Goal: Information Seeking & Learning: Learn about a topic

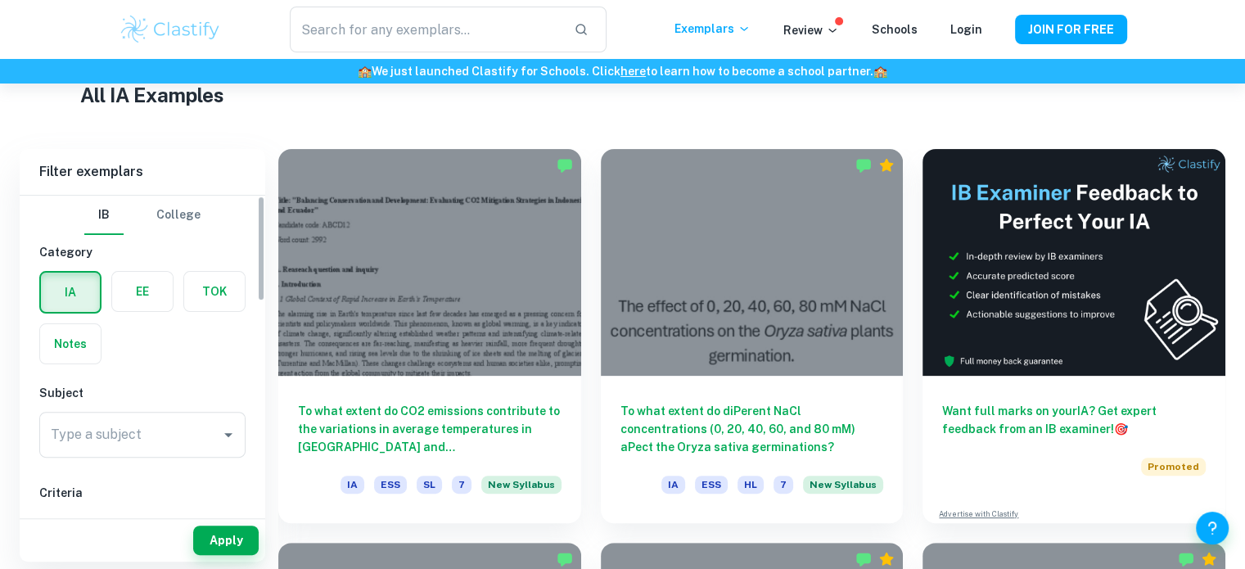
click at [121, 435] on div "Type a subject Type a subject" at bounding box center [142, 435] width 206 height 46
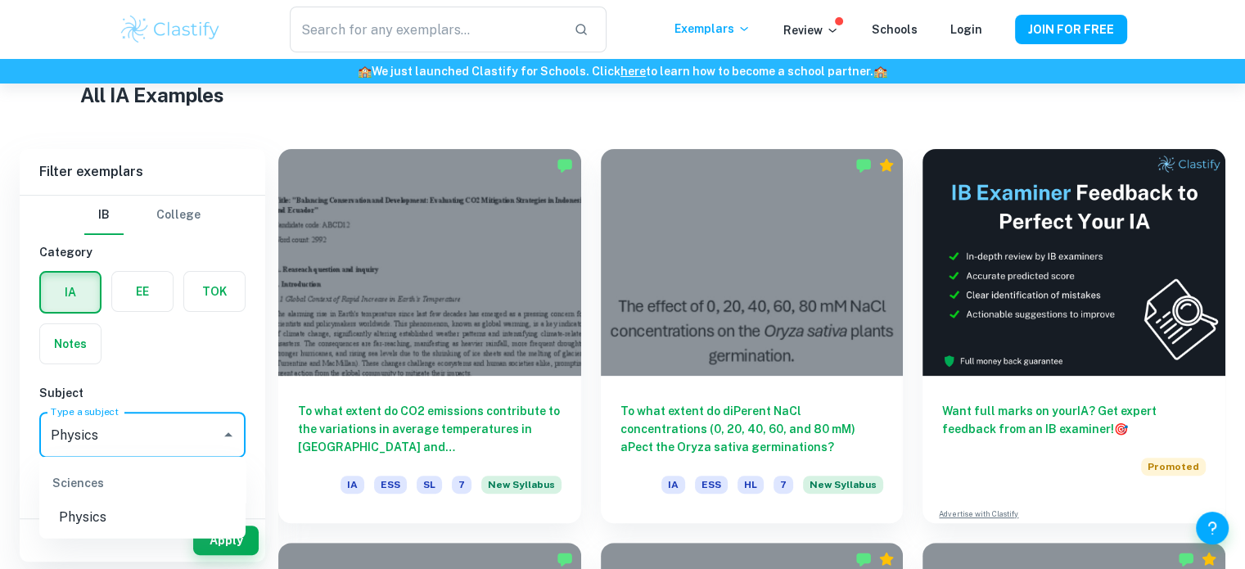
click at [115, 502] on li "Physics" at bounding box center [142, 516] width 206 height 29
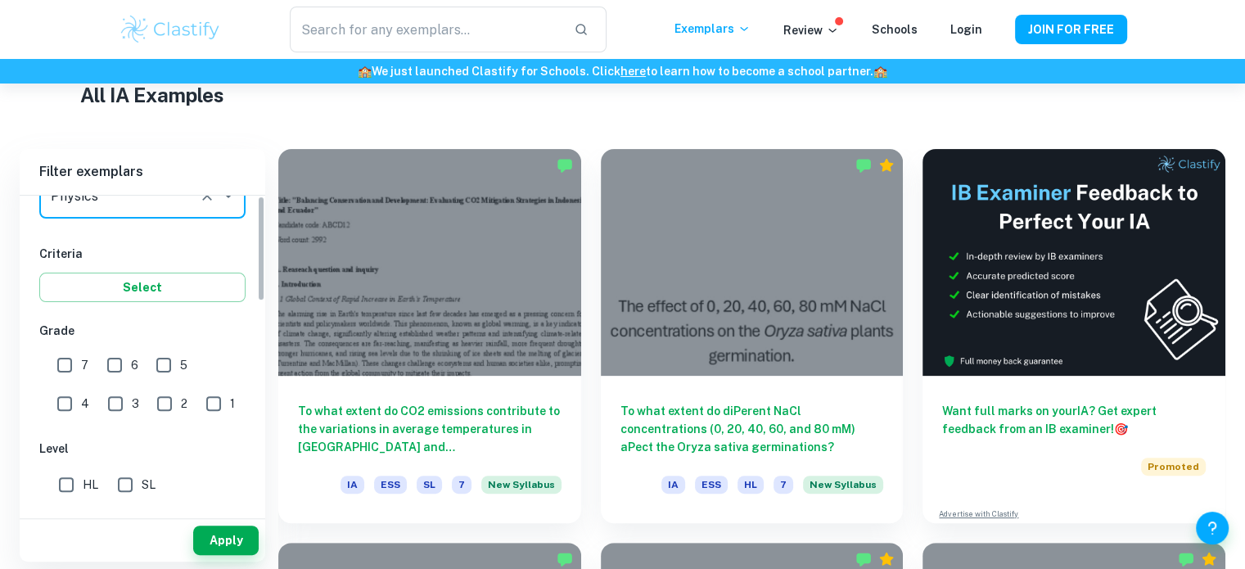
scroll to position [267, 0]
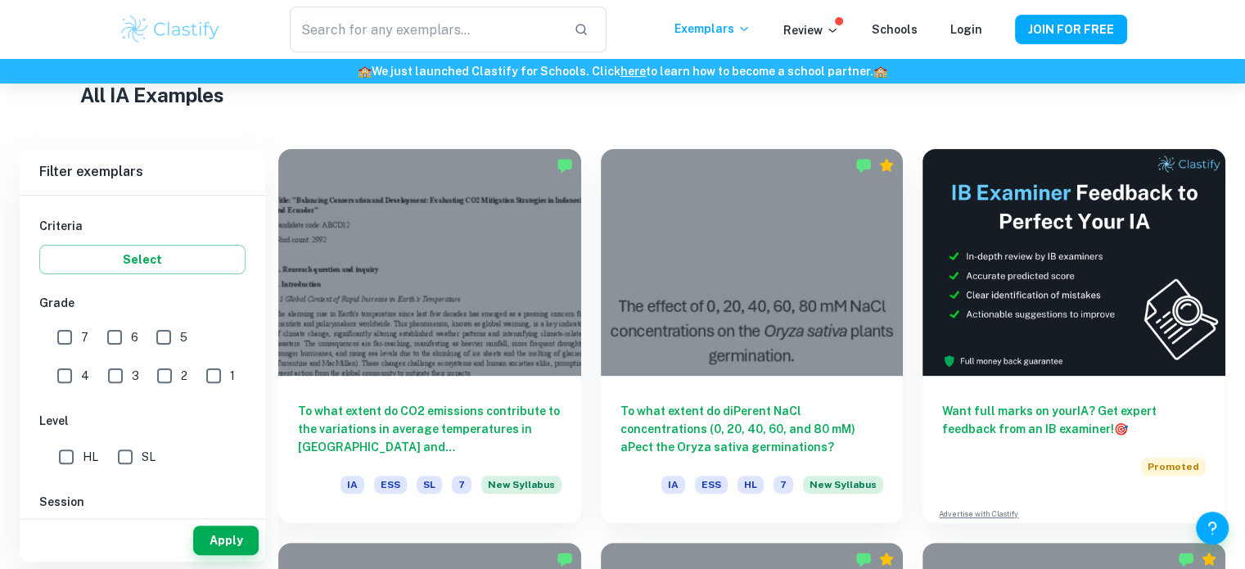
type input "Physics"
click at [72, 334] on input "7" at bounding box center [64, 337] width 33 height 33
checkbox input "true"
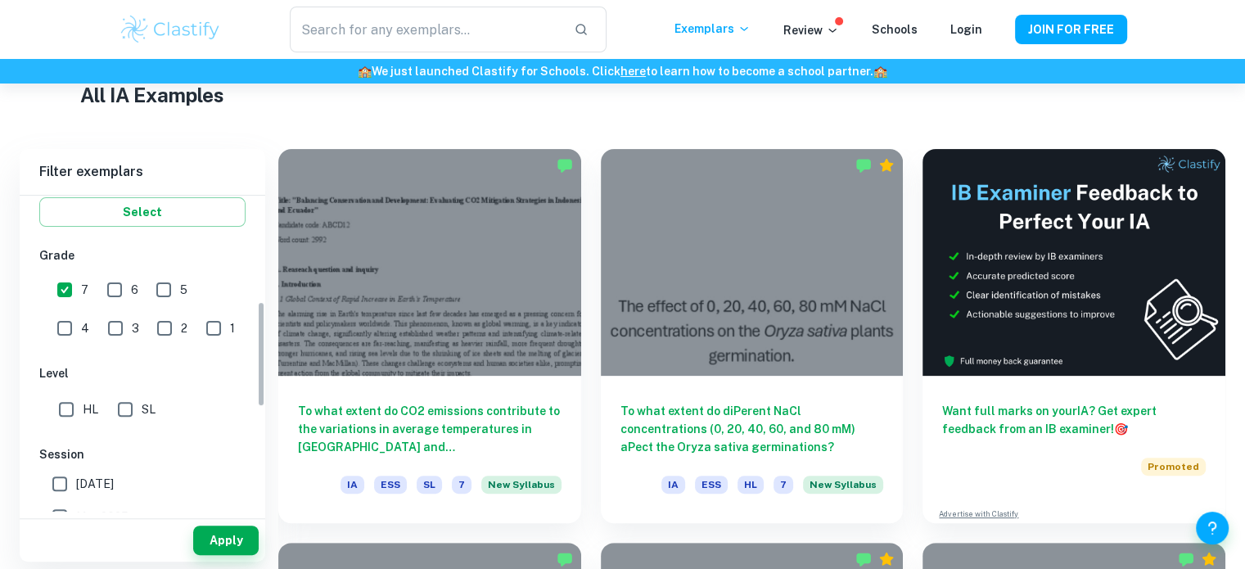
scroll to position [317, 0]
click at [131, 405] on input "SL" at bounding box center [125, 406] width 33 height 33
checkbox input "true"
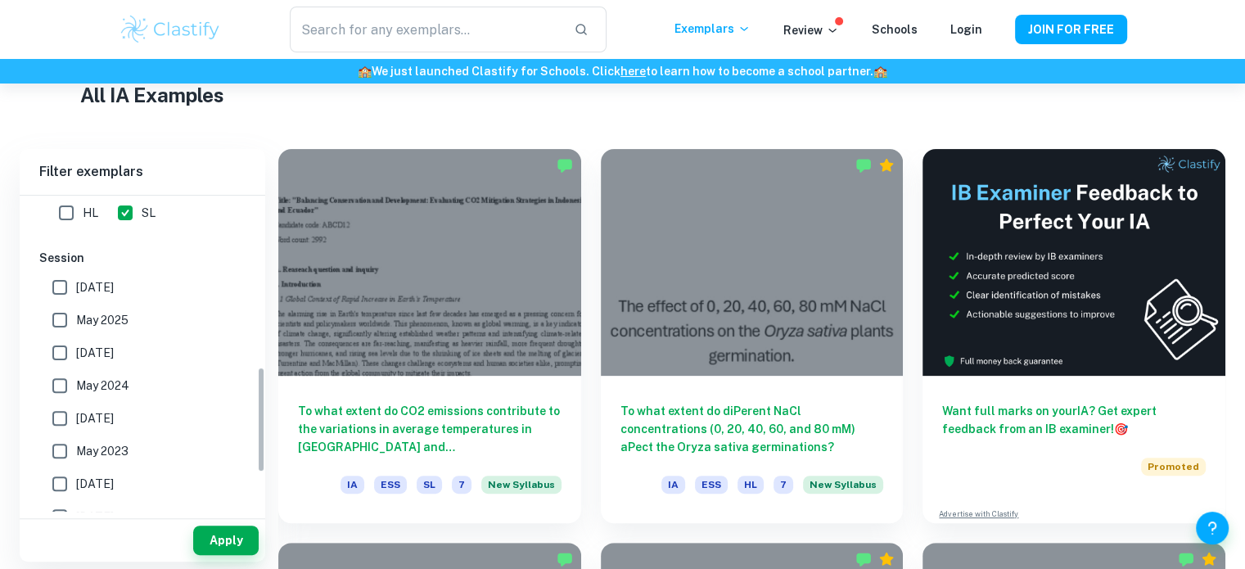
scroll to position [513, 0]
click at [112, 304] on label "May 2025" at bounding box center [137, 317] width 189 height 33
click at [76, 304] on input "May 2025" at bounding box center [59, 317] width 33 height 33
checkbox input "true"
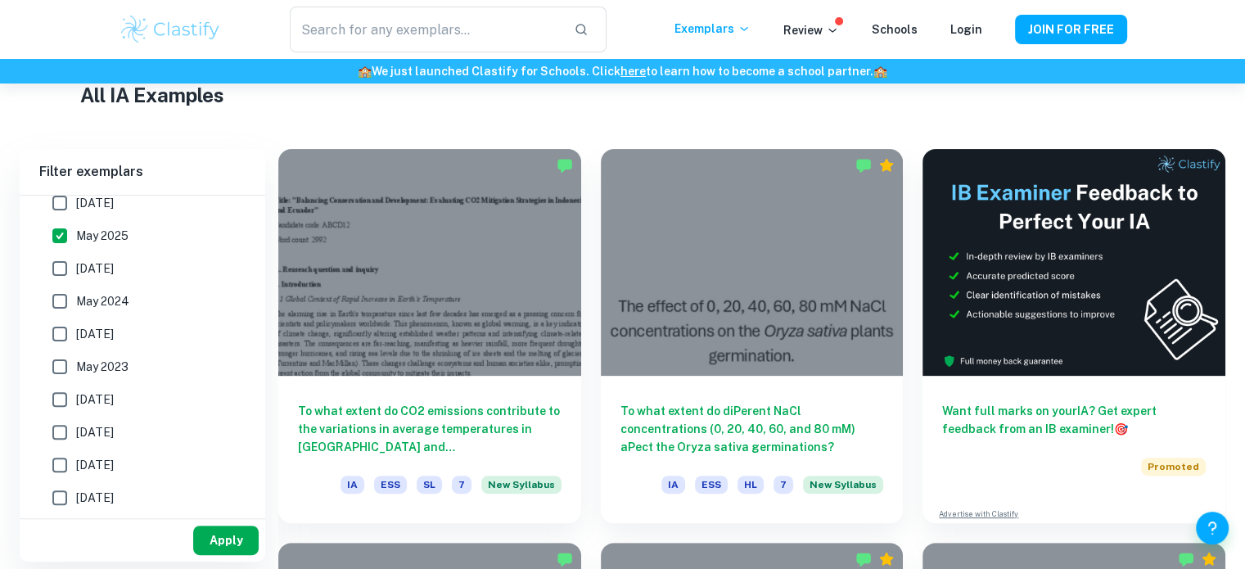
click at [229, 541] on button "Apply" at bounding box center [225, 539] width 65 height 29
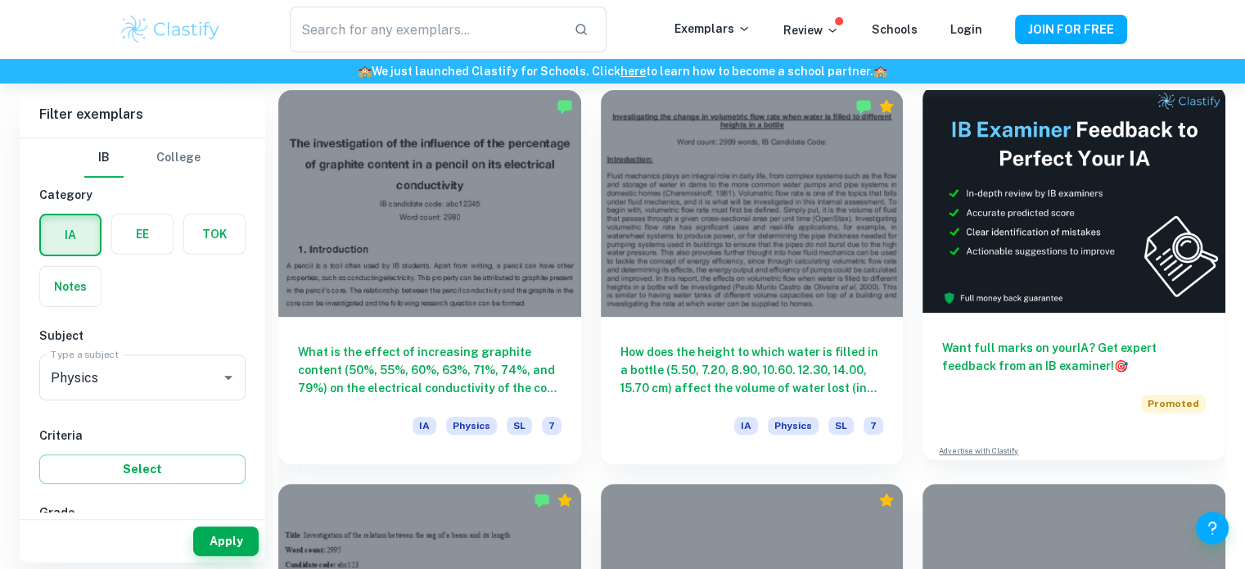
scroll to position [460, 0]
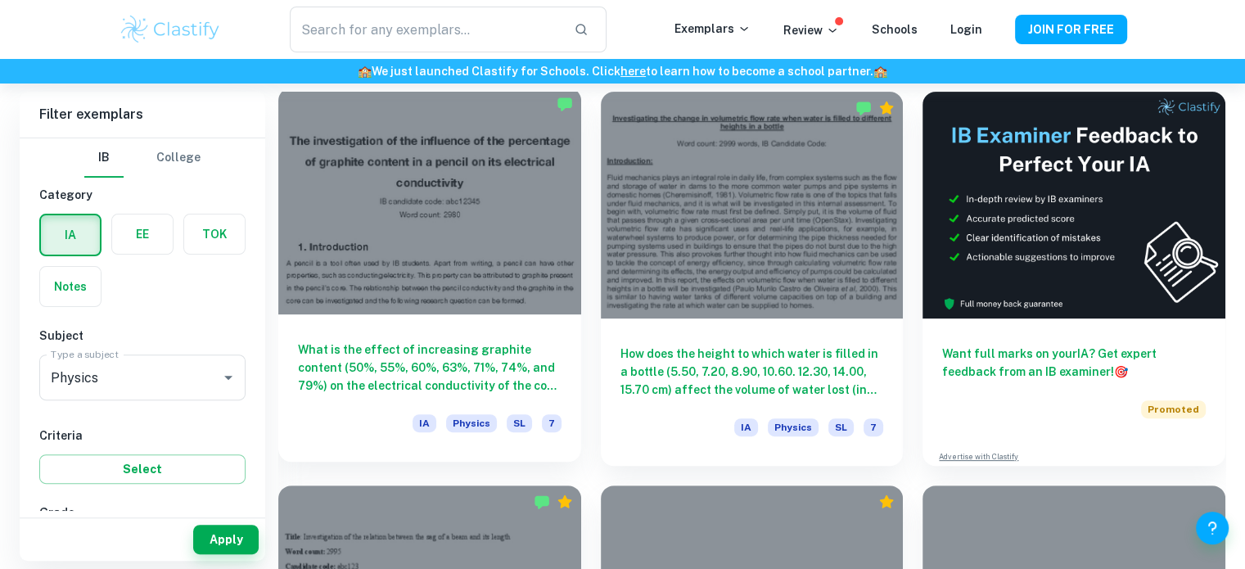
click at [544, 237] on div at bounding box center [429, 201] width 303 height 227
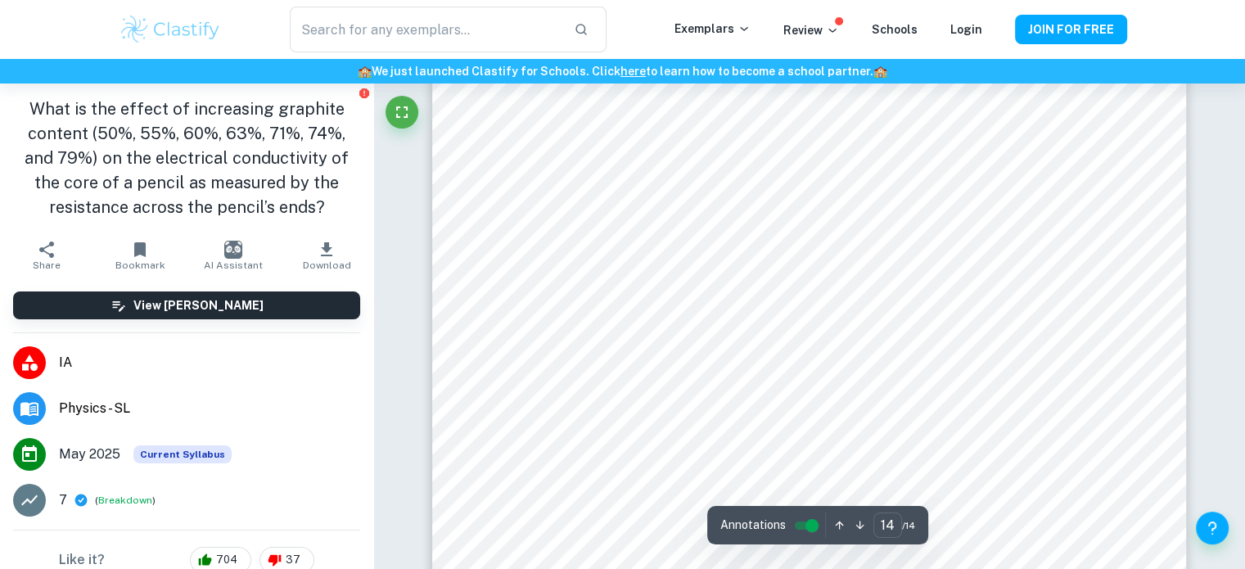
scroll to position [15059, 0]
type input "13"
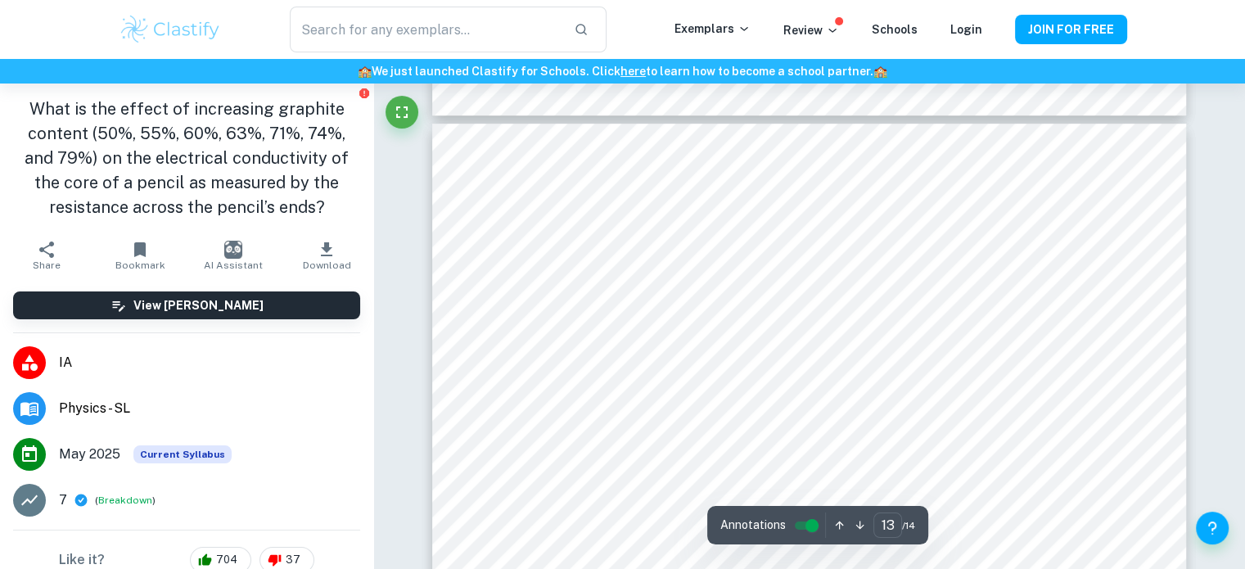
scroll to position [13228, 0]
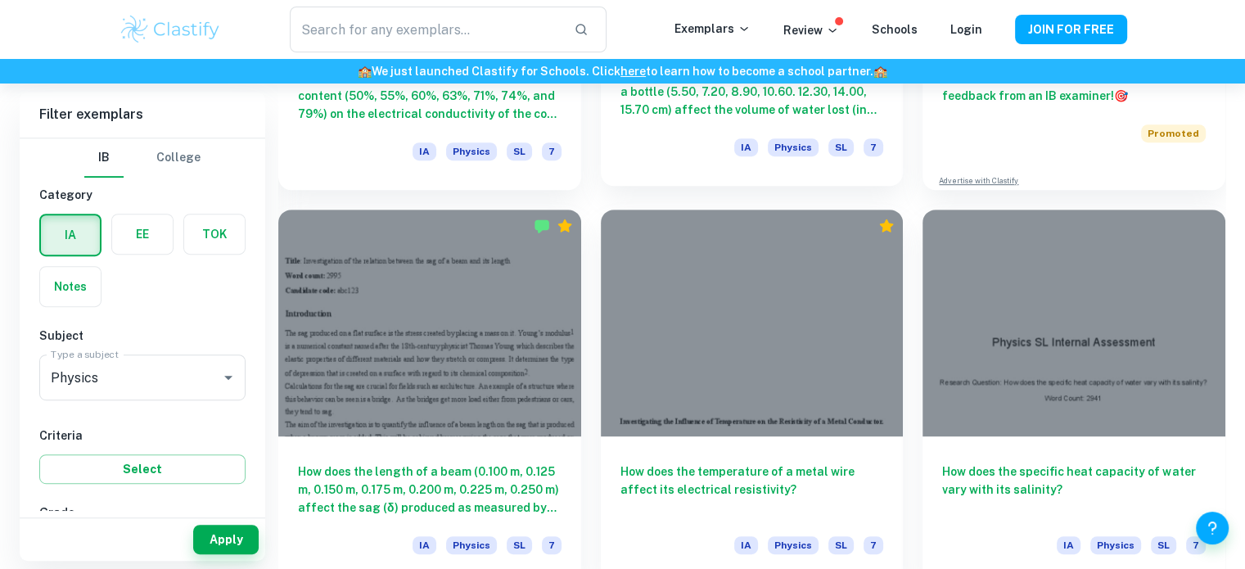
scroll to position [735, 0]
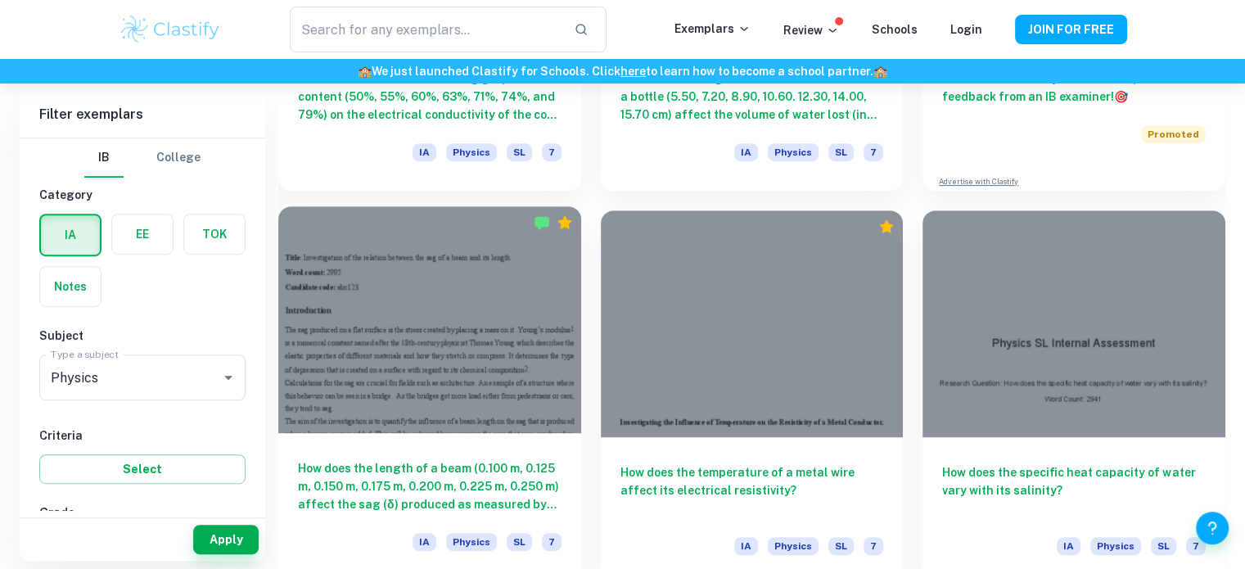
click at [469, 310] on div at bounding box center [429, 319] width 303 height 227
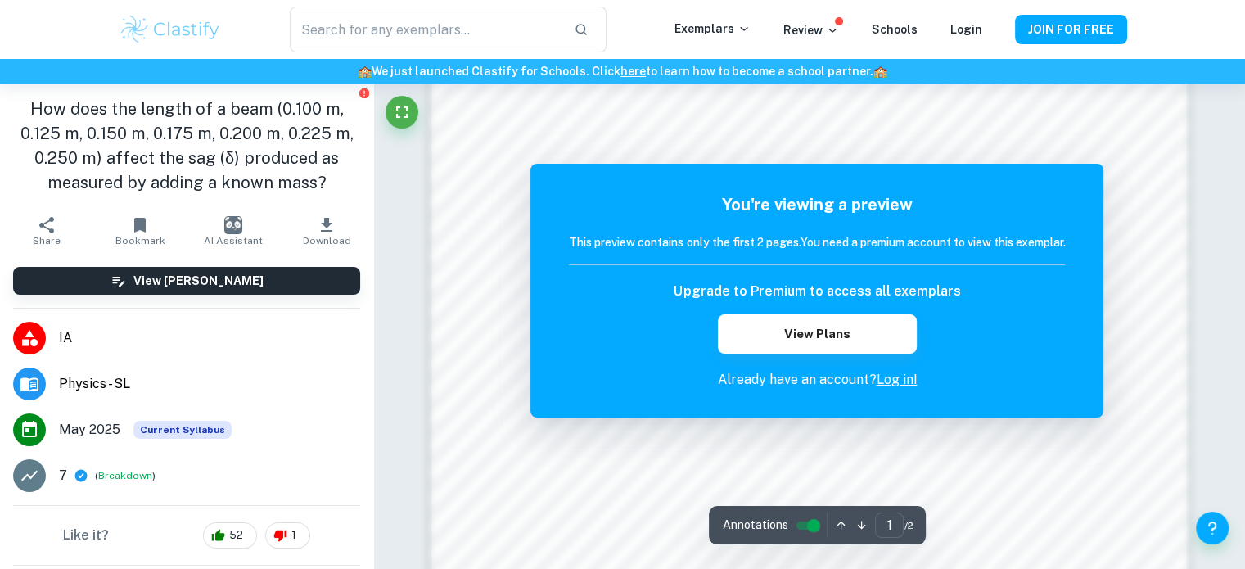
scroll to position [1603, 0]
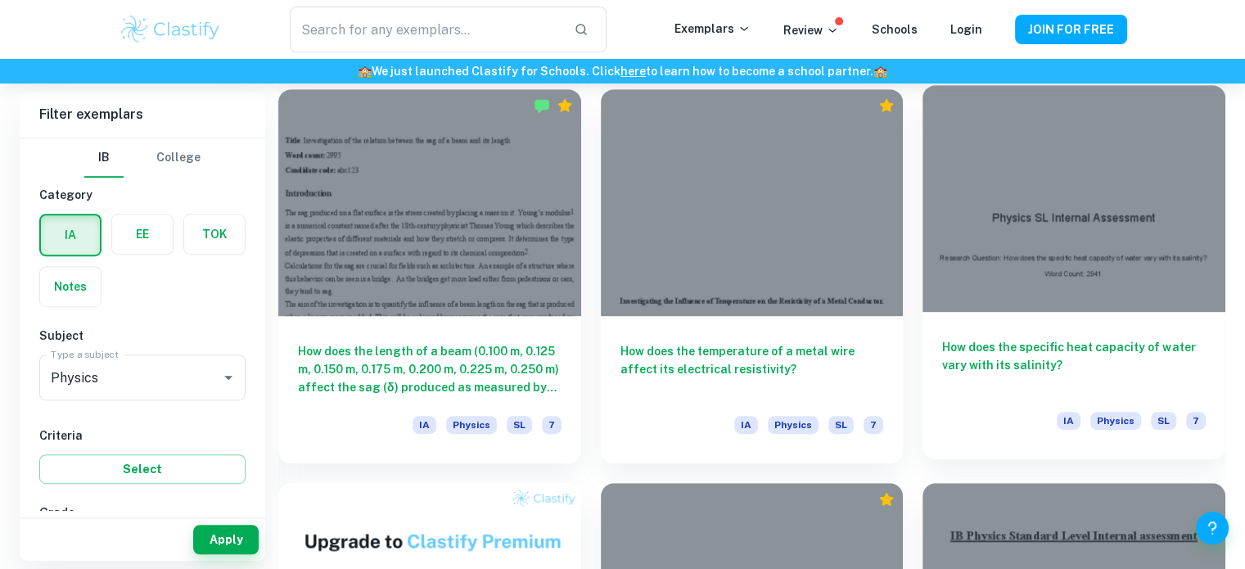
scroll to position [859, 0]
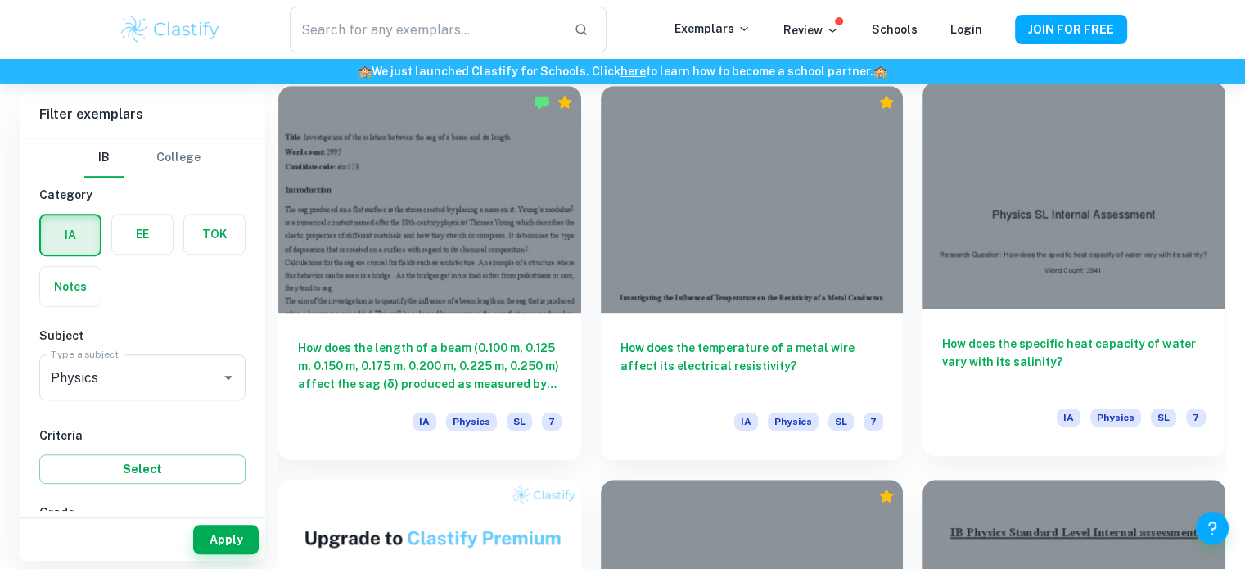
click at [1020, 189] on div at bounding box center [1073, 195] width 303 height 227
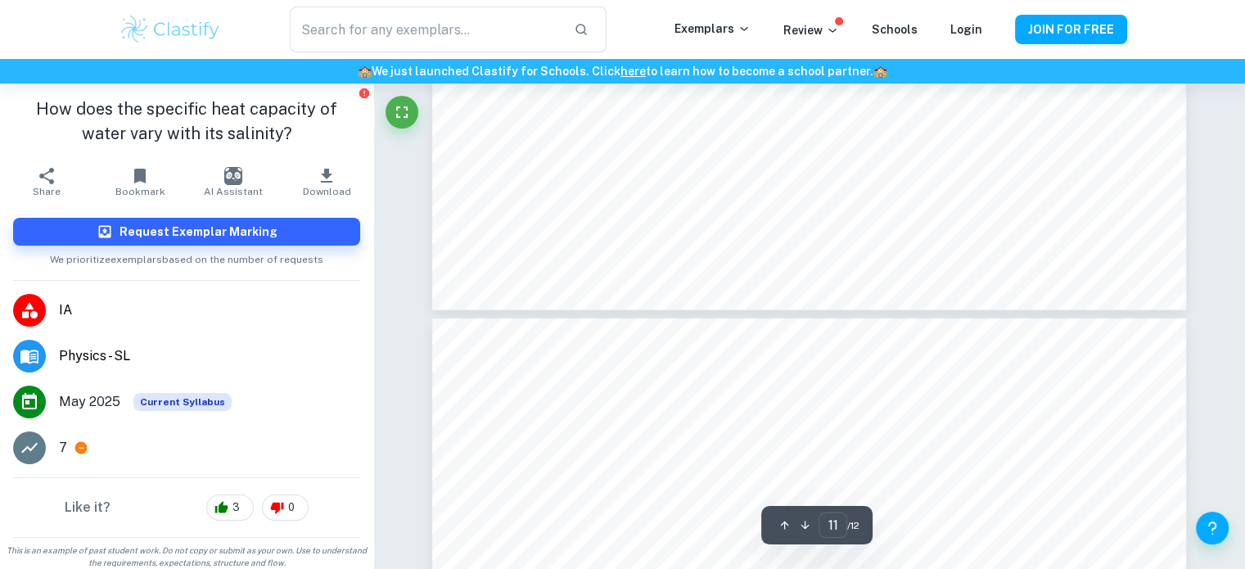
type input "10"
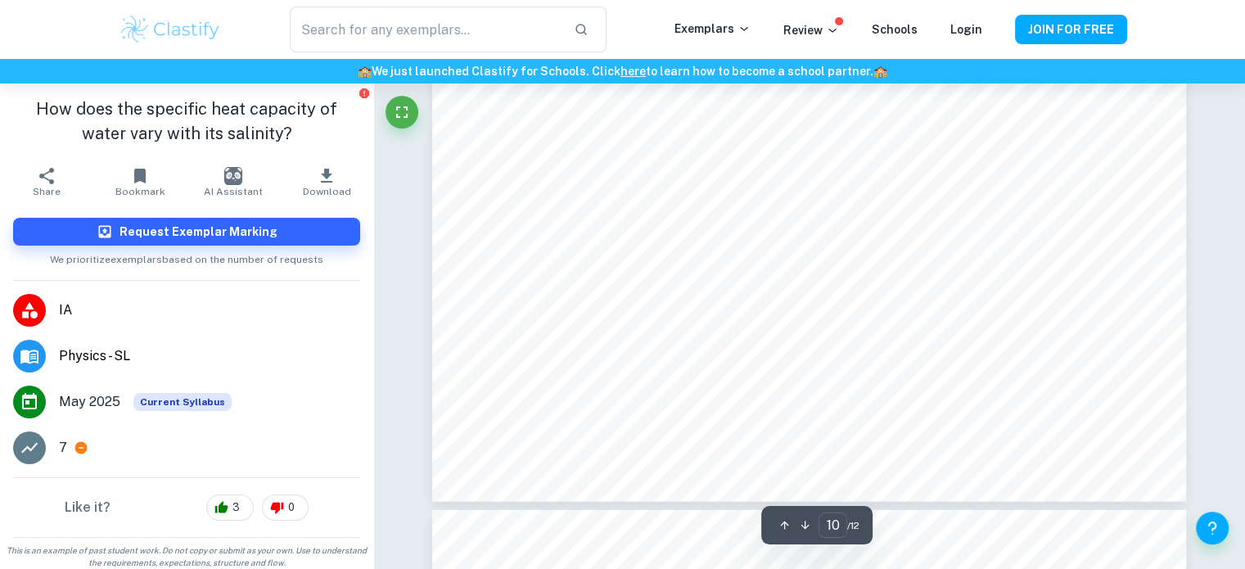
scroll to position [10678, 0]
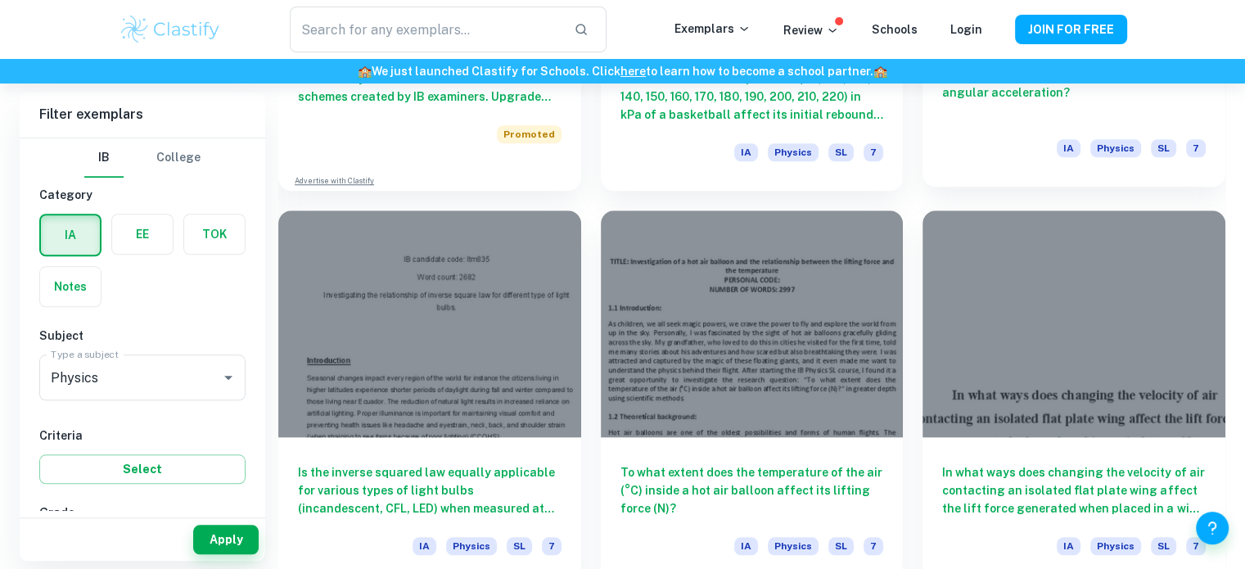
scroll to position [1606, 0]
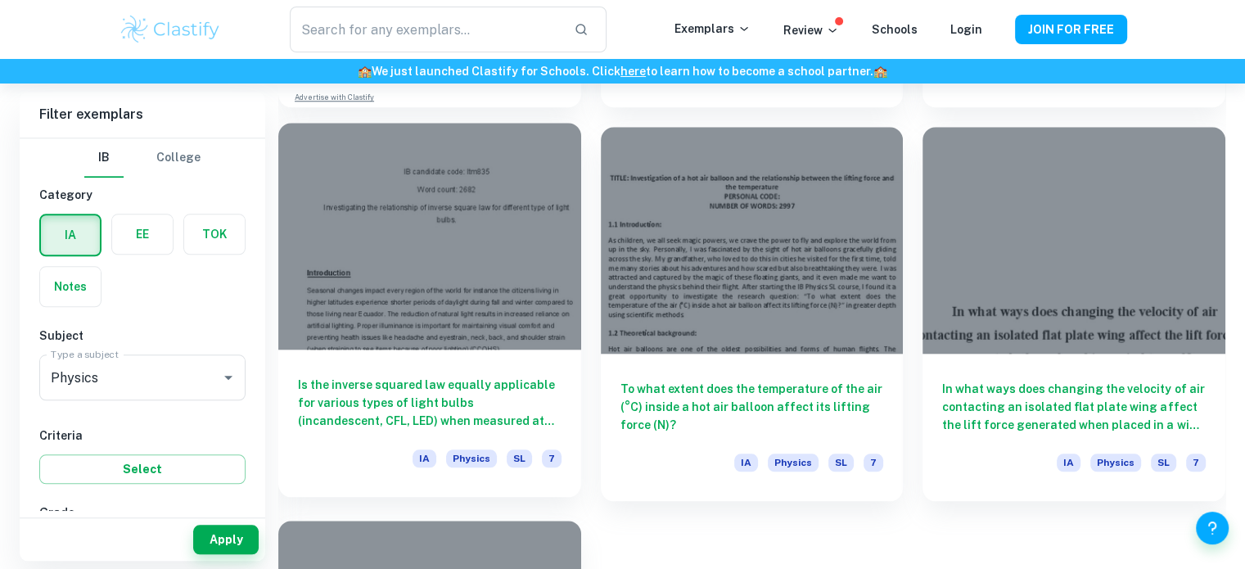
click at [459, 300] on div at bounding box center [429, 236] width 303 height 227
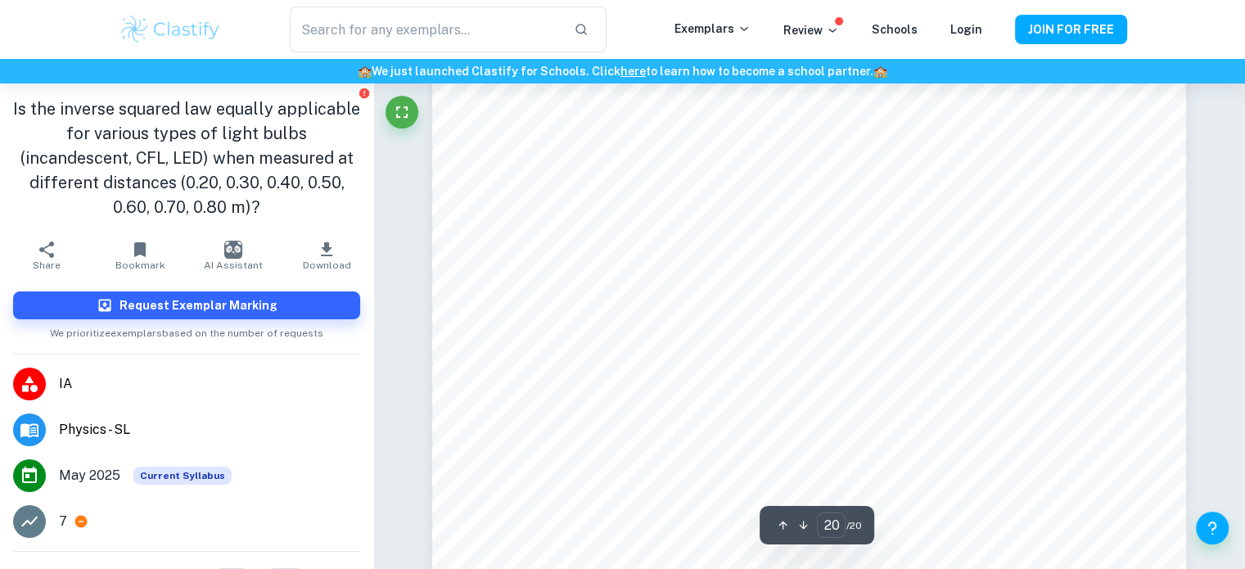
scroll to position [19811, 0]
type input "18"
